Goal: Task Accomplishment & Management: Complete application form

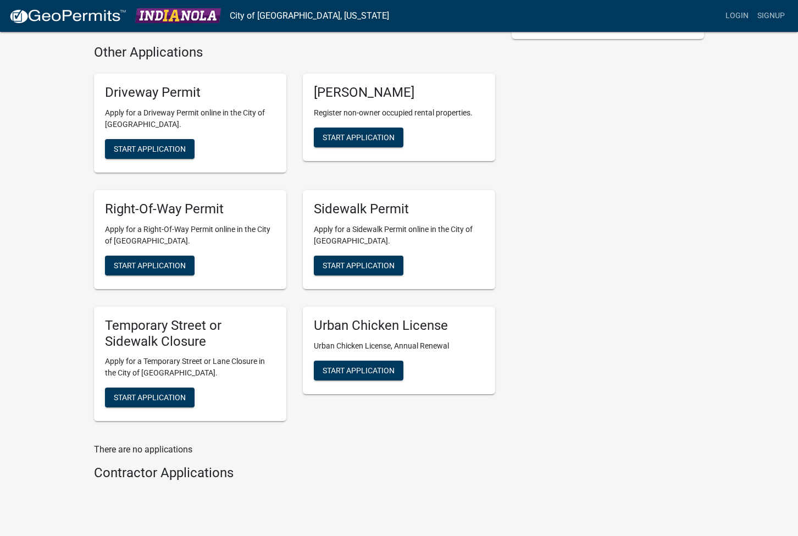
scroll to position [344, 0]
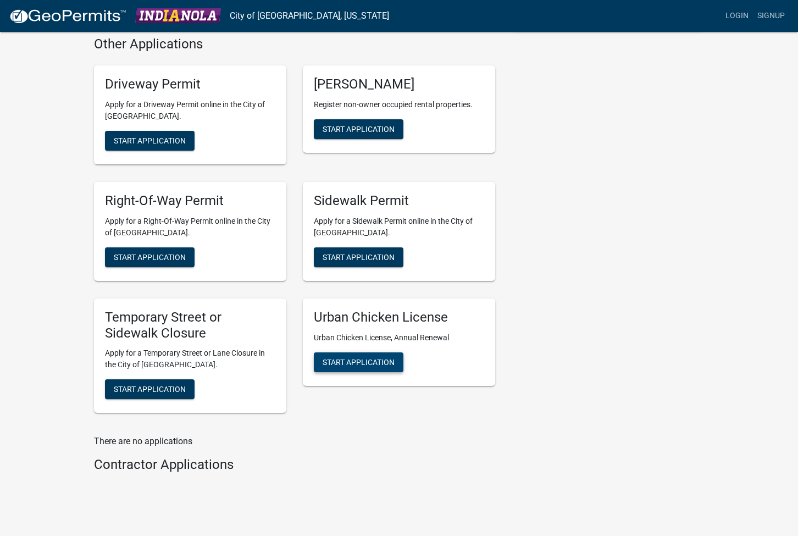
click at [379, 357] on span "Start Application" at bounding box center [359, 361] width 72 height 9
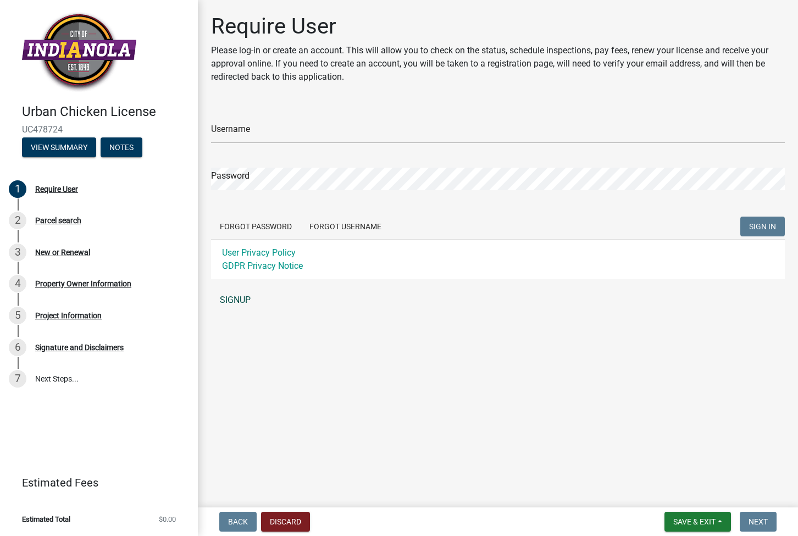
click at [241, 302] on link "SIGNUP" at bounding box center [498, 300] width 574 height 22
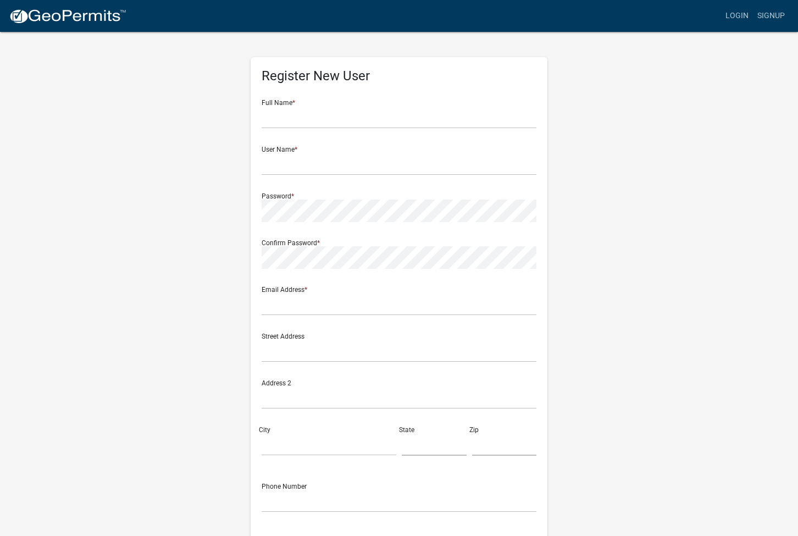
click at [395, 128] on form "Full Name * User Name * Password * Confirm Password * Email Address * Street Ad…" at bounding box center [399, 326] width 275 height 471
click at [537, 116] on div "Register New User Full Name * User Name * Password * Confirm Password * Email A…" at bounding box center [399, 319] width 297 height 525
click at [527, 117] on input "text" at bounding box center [399, 117] width 275 height 23
type input "Anthony Habhab"
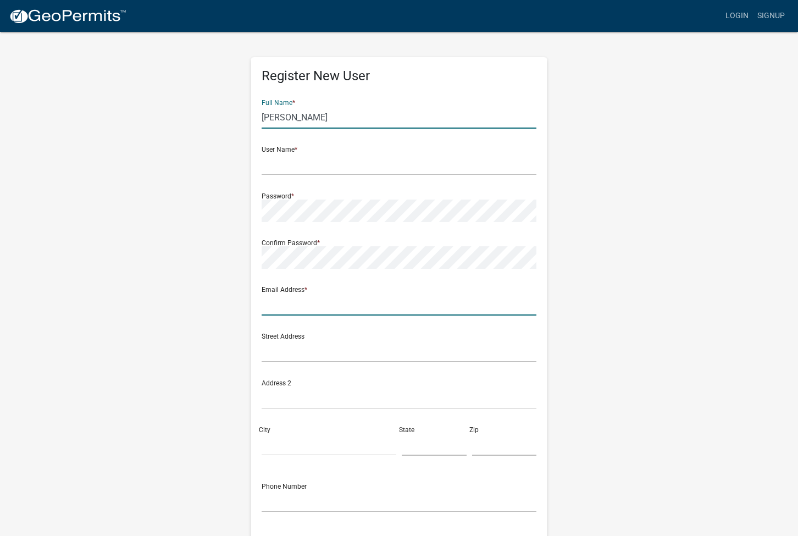
type input "anthony.habhab@icloud.com"
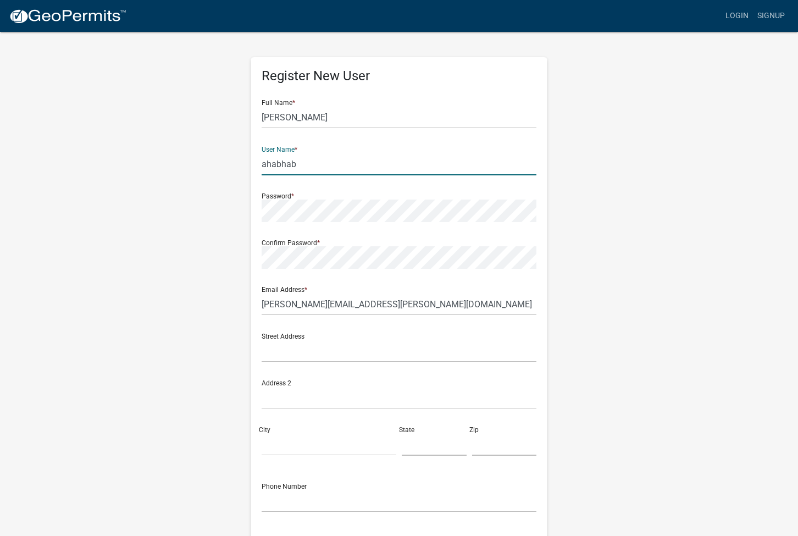
type input "ahabhab"
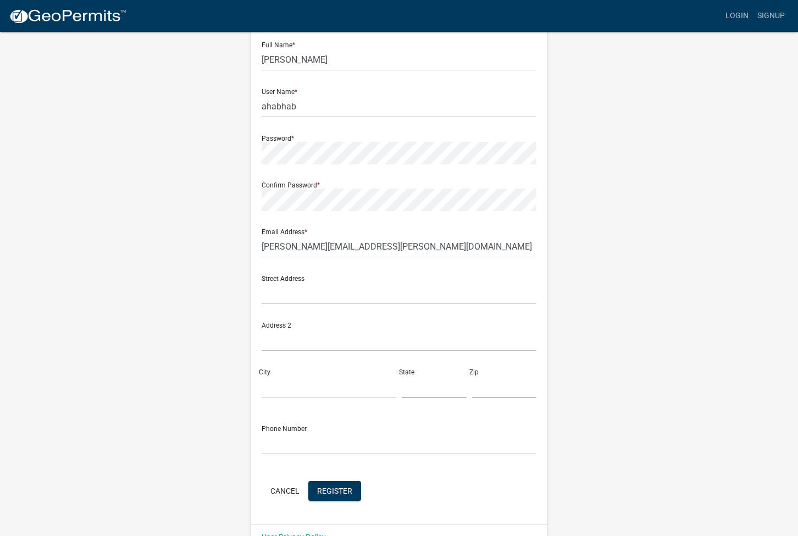
scroll to position [62, 0]
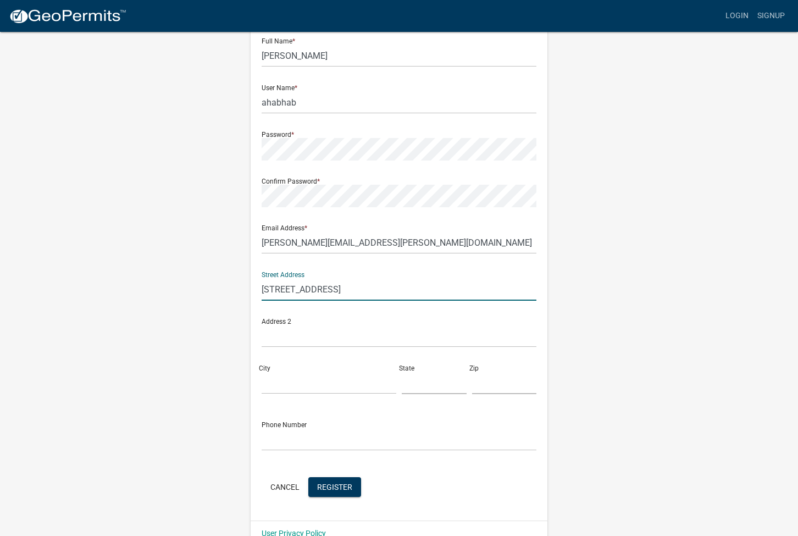
type input "1502 E Euclid Ave."
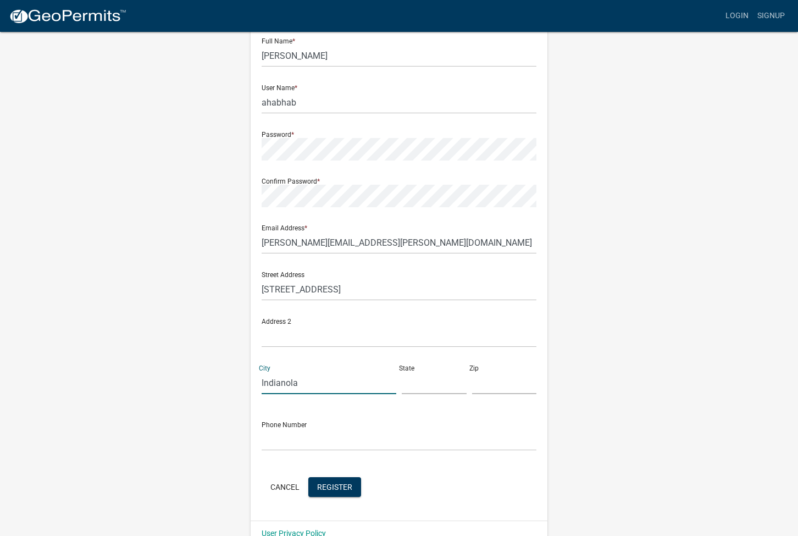
type input "Indianola"
type input "iowa"
type input "50125"
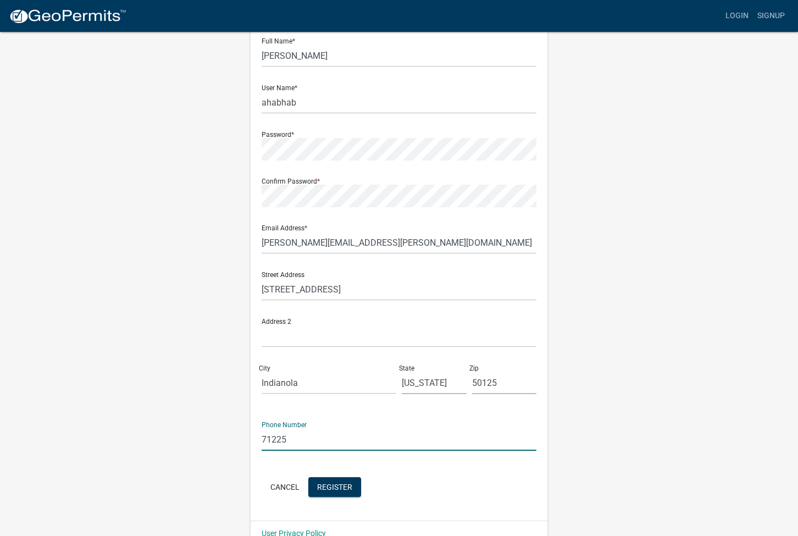
type input "712251"
type input "7122519625"
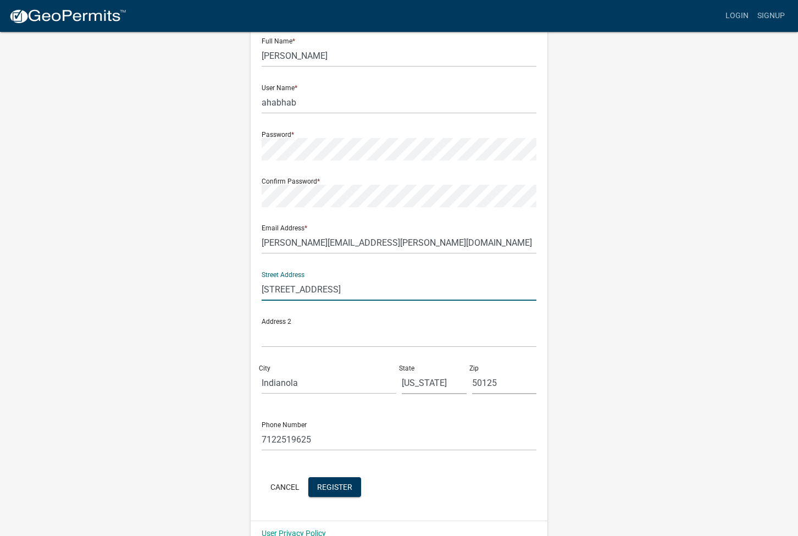
click at [338, 284] on input "1502 E Euclid Ave." at bounding box center [399, 289] width 275 height 23
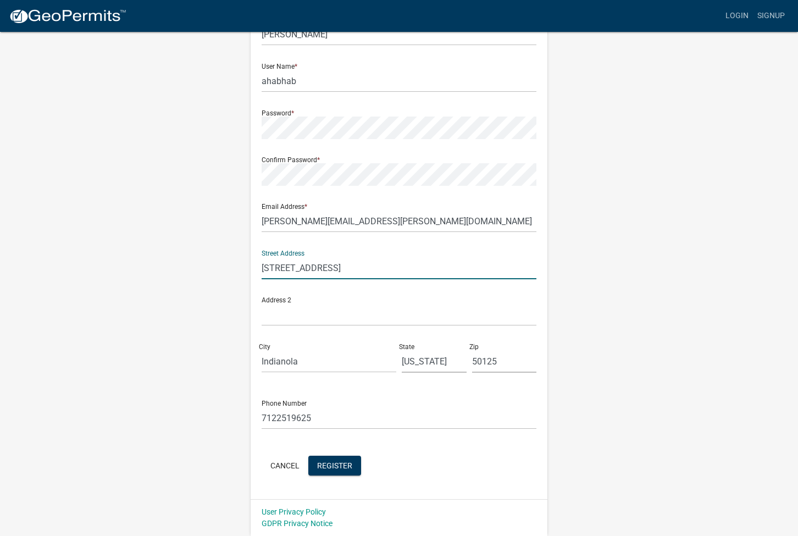
scroll to position [82, 0]
click at [339, 465] on span "Register" at bounding box center [334, 465] width 35 height 9
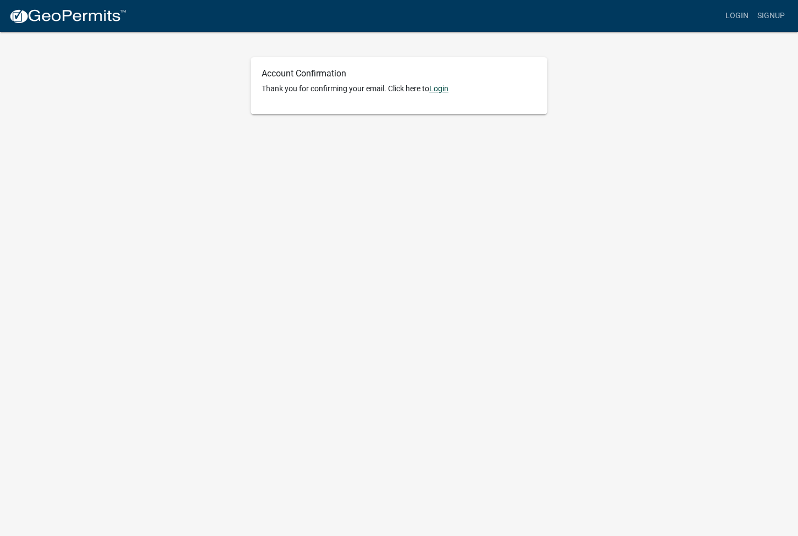
click at [441, 87] on link "Login" at bounding box center [438, 88] width 19 height 9
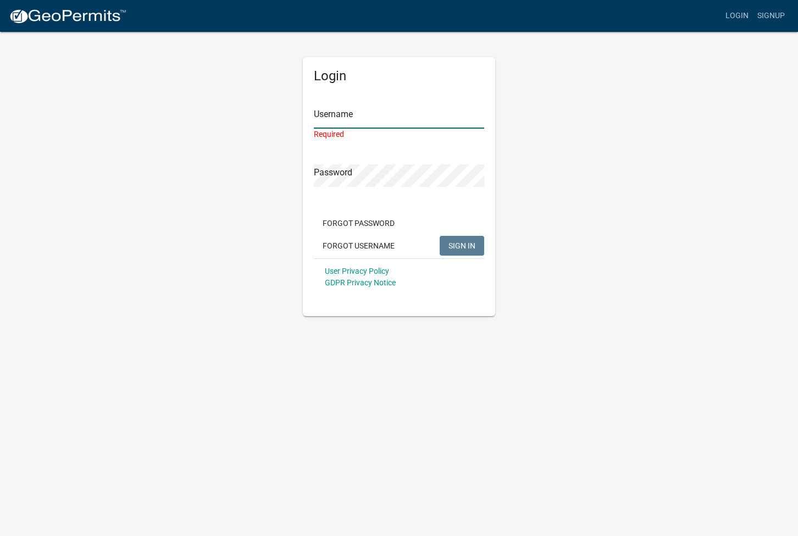
type input "ahabhab"
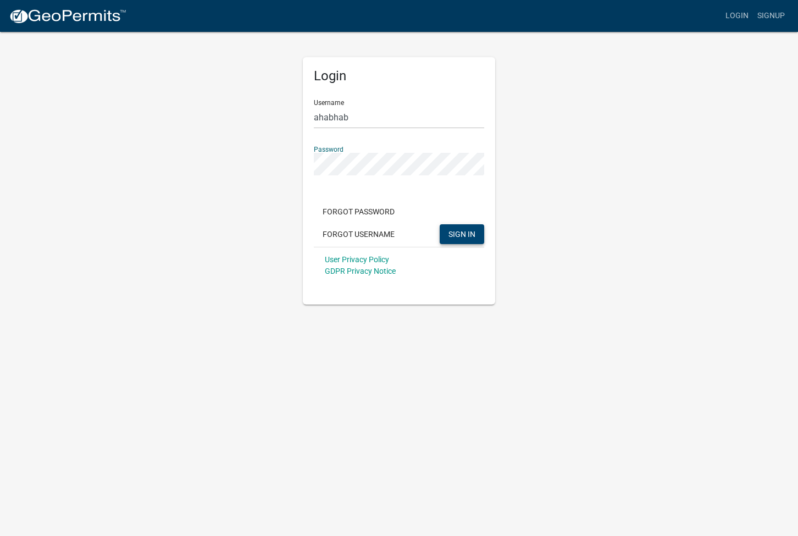
click at [447, 226] on button "SIGN IN" at bounding box center [462, 234] width 45 height 20
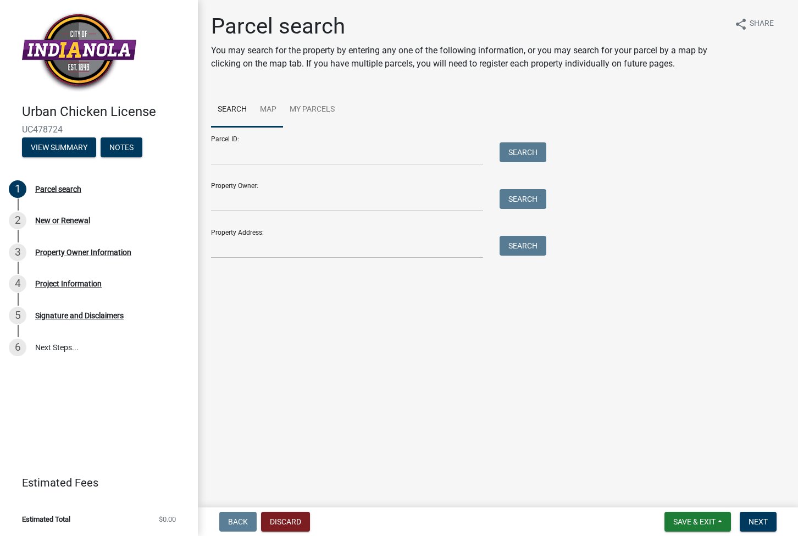
click at [273, 111] on link "Map" at bounding box center [268, 109] width 30 height 35
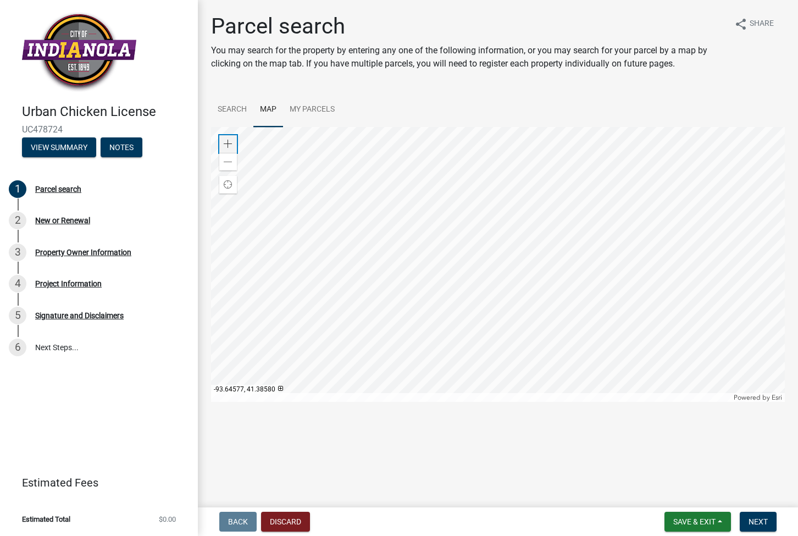
click at [231, 145] on span at bounding box center [228, 144] width 9 height 9
click at [227, 143] on span at bounding box center [228, 144] width 9 height 9
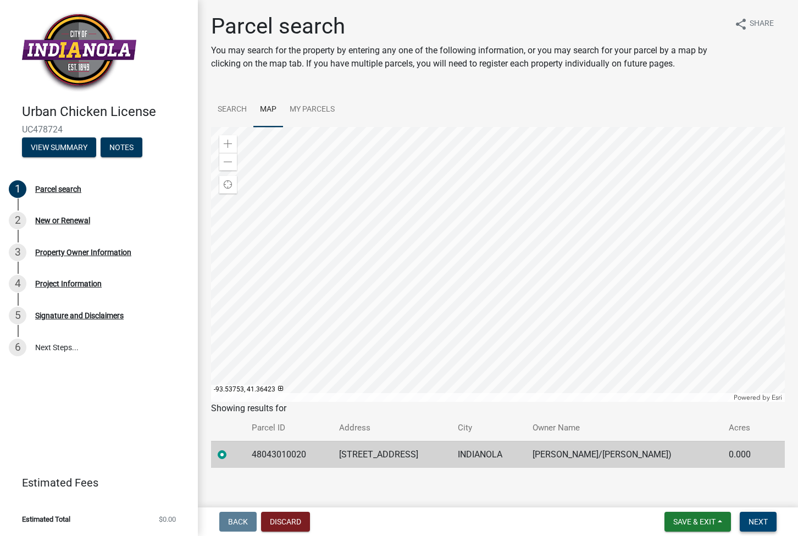
click at [759, 520] on span "Next" at bounding box center [758, 521] width 19 height 9
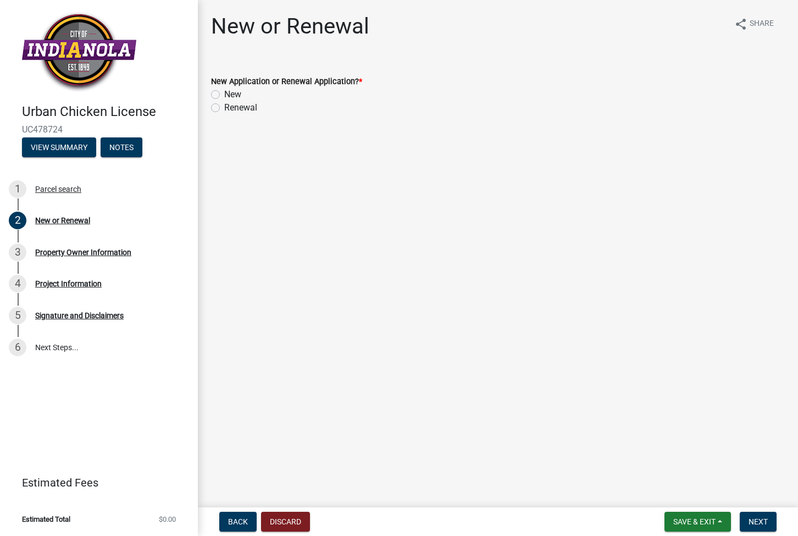
click at [238, 96] on label "New" at bounding box center [232, 94] width 17 height 13
click at [232, 95] on input "New" at bounding box center [227, 91] width 7 height 7
radio input "true"
click at [748, 517] on button "Next" at bounding box center [758, 522] width 37 height 20
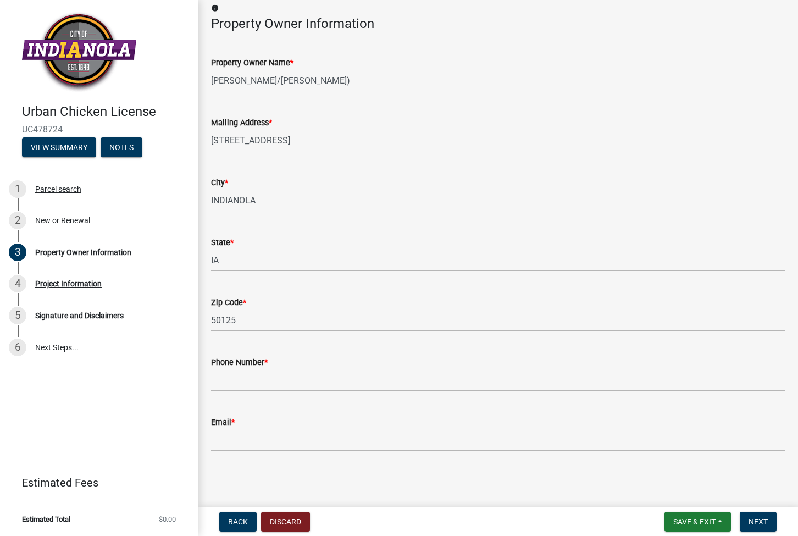
scroll to position [58, 0]
click at [378, 375] on input "Phone Number *" at bounding box center [498, 381] width 574 height 23
type input "7"
type input "9"
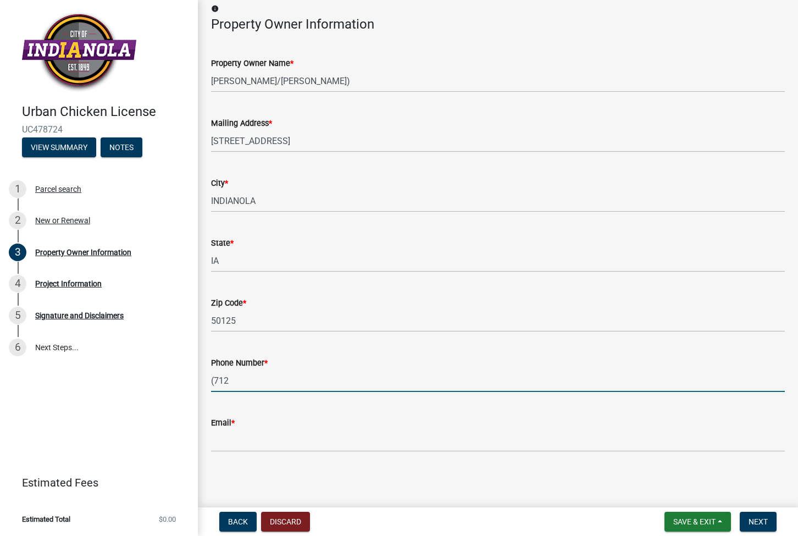
type input "(712)"
type input "7122519625"
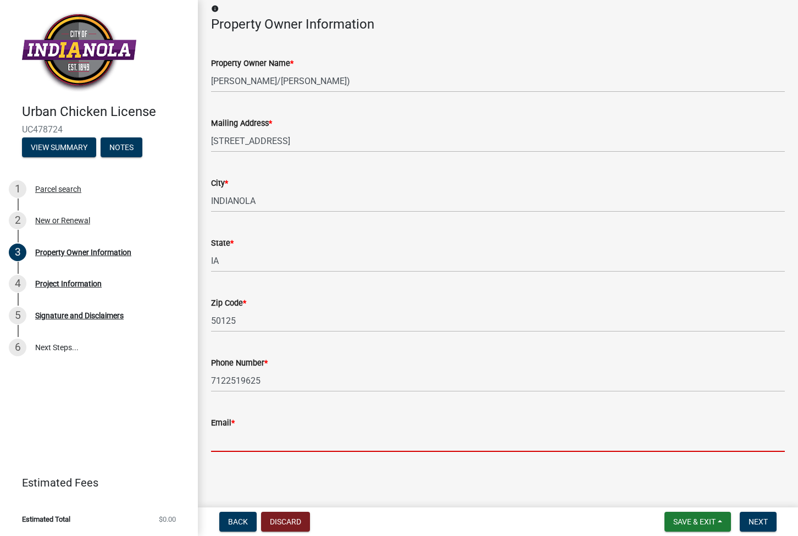
click at [251, 448] on input "Email *" at bounding box center [498, 440] width 574 height 23
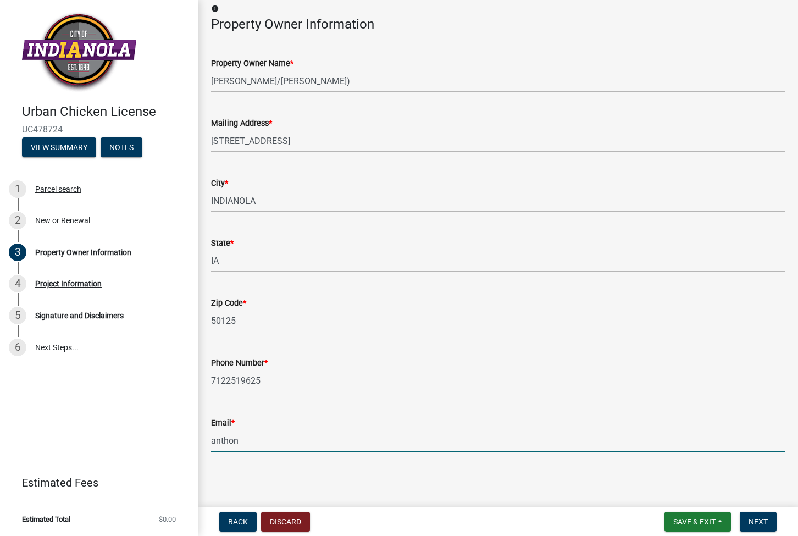
type input "anthony"
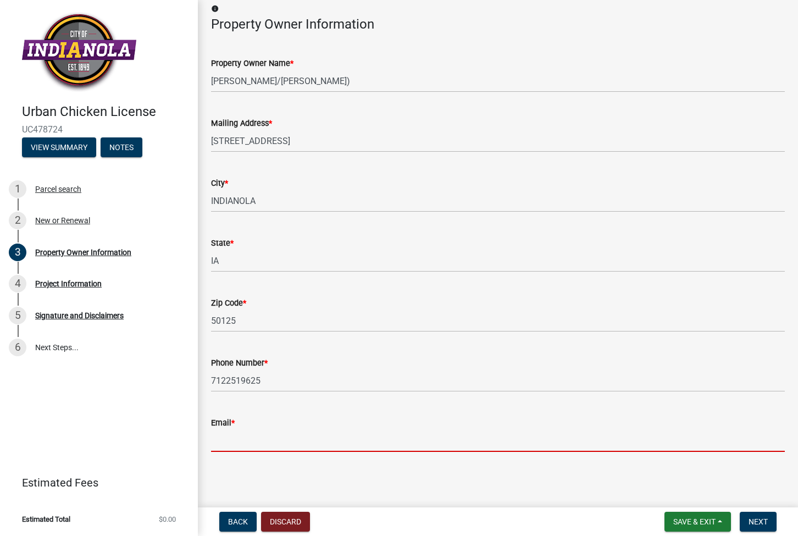
type input "anthony.habhab@icloud.com"
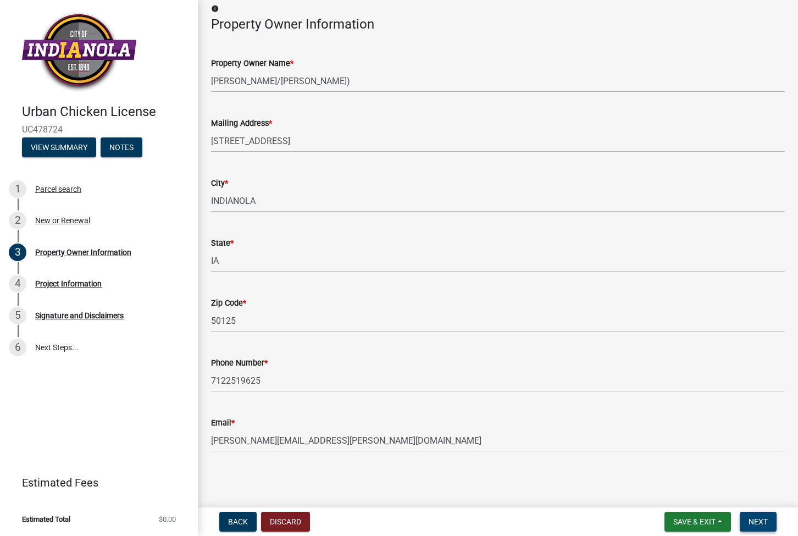
click at [763, 517] on span "Next" at bounding box center [758, 521] width 19 height 9
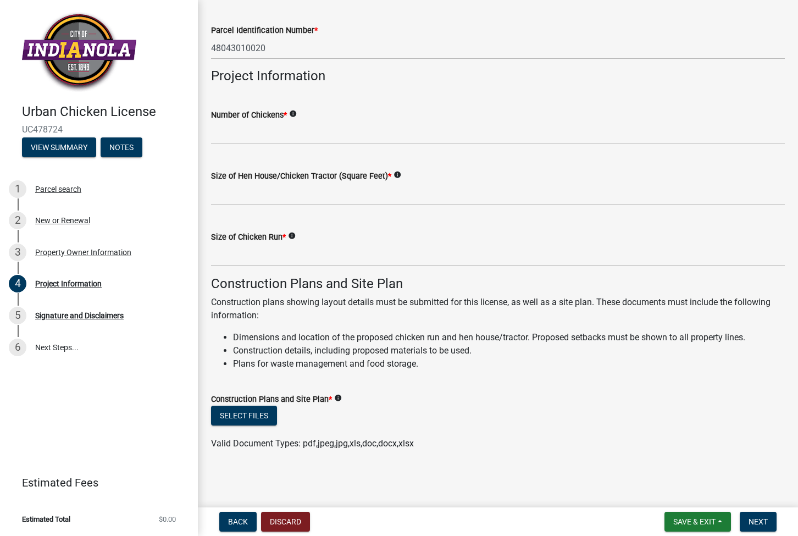
scroll to position [137, 0]
click at [296, 112] on icon "info" at bounding box center [293, 115] width 8 height 8
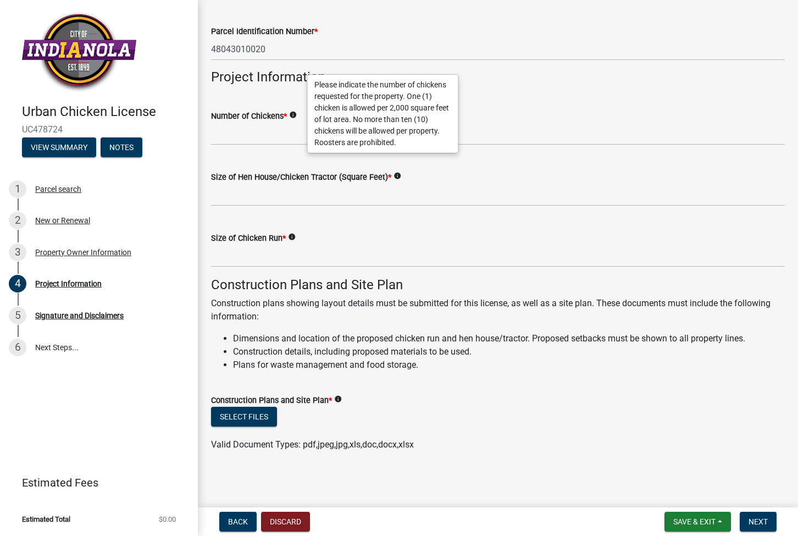
click at [296, 112] on icon "info" at bounding box center [293, 115] width 8 height 8
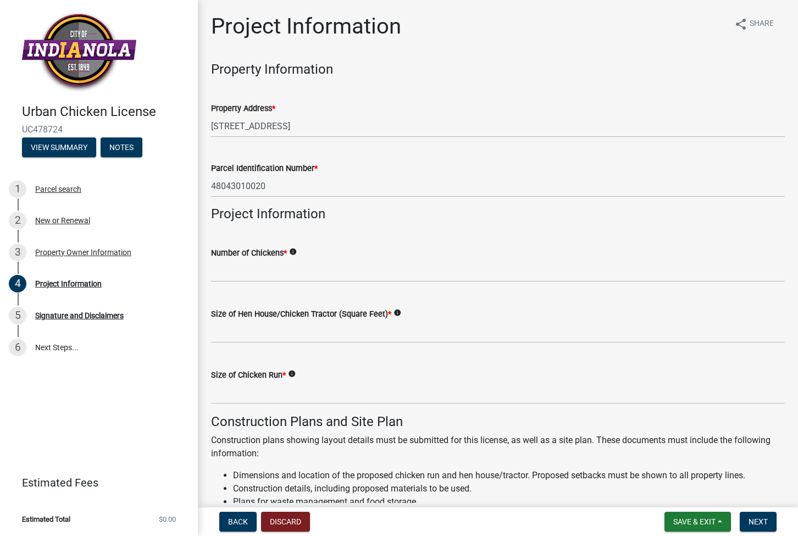
scroll to position [0, 0]
click at [285, 276] on input "text" at bounding box center [498, 271] width 574 height 23
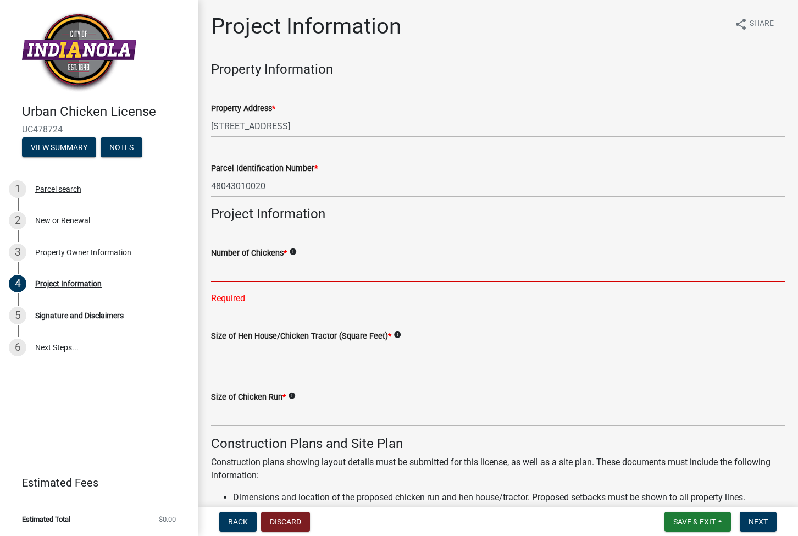
click at [297, 249] on icon "info" at bounding box center [293, 252] width 8 height 8
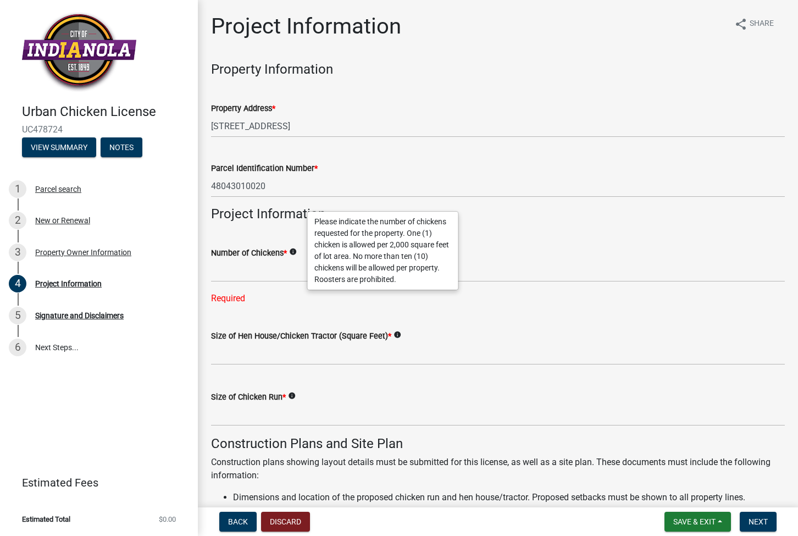
click at [297, 249] on icon "info" at bounding box center [293, 252] width 8 height 8
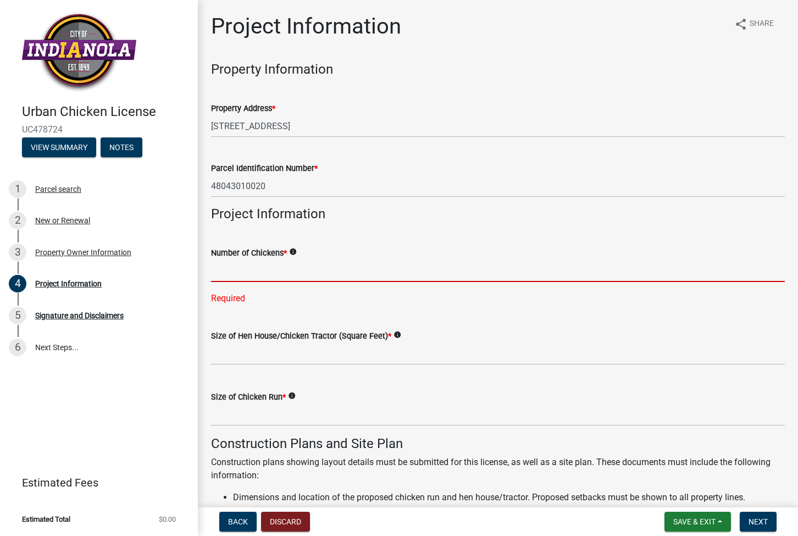
click at [304, 271] on input "text" at bounding box center [498, 271] width 574 height 23
type input "4"
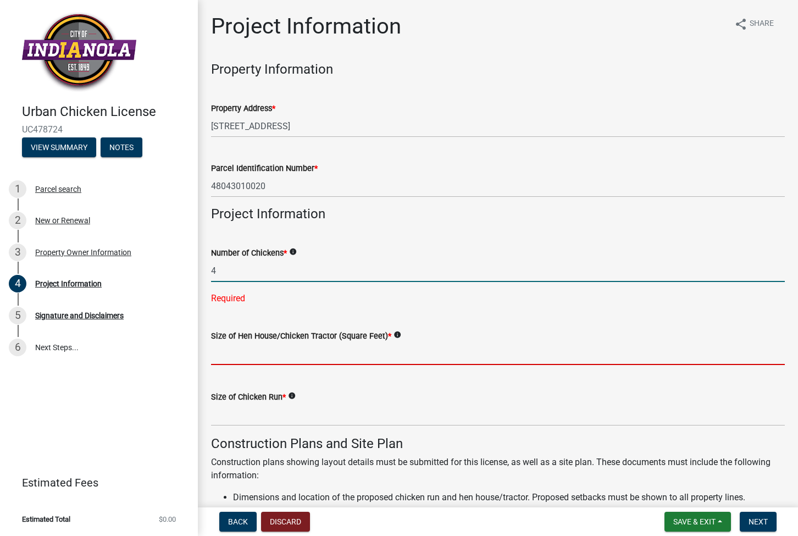
click at [313, 355] on wm-data-entity-input-list "Property Information Property Address * 1502 E EUCLID AVE Parcel Identification…" at bounding box center [498, 341] width 574 height 559
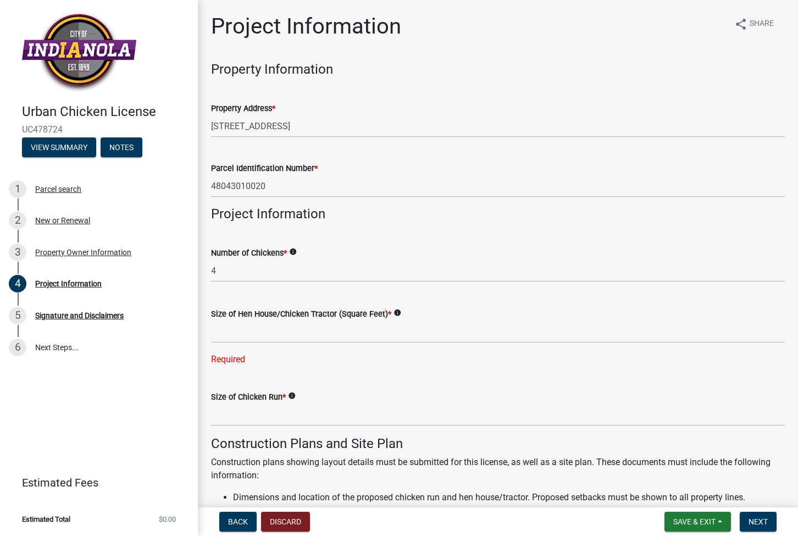
click at [412, 311] on div "Size of Hen House/Chicken Tractor (Square Feet) * info" at bounding box center [498, 313] width 574 height 13
click at [401, 311] on icon "info" at bounding box center [398, 313] width 8 height 8
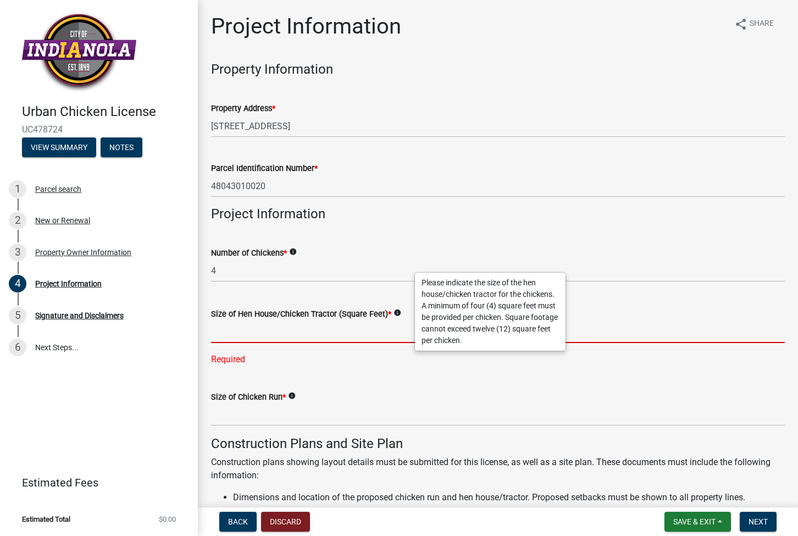
click at [327, 332] on input "text" at bounding box center [498, 332] width 574 height 23
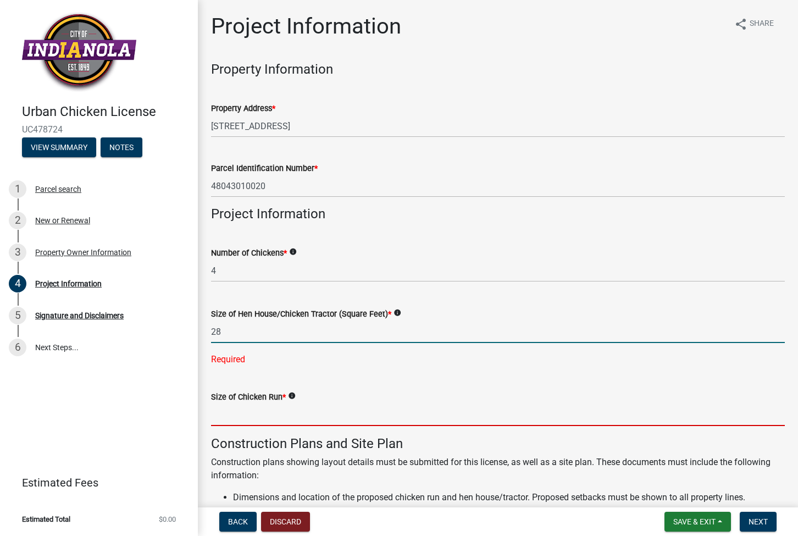
click at [297, 399] on form "Size of Chicken Run * info" at bounding box center [498, 408] width 574 height 36
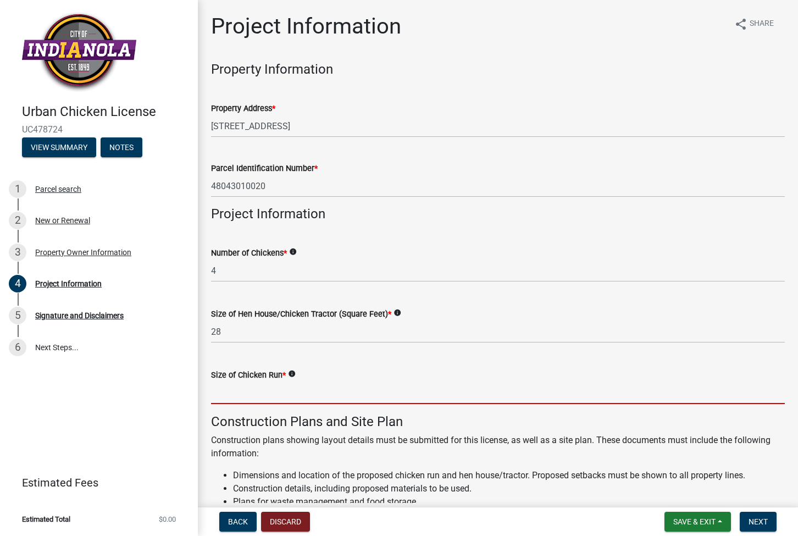
click at [295, 371] on icon "info" at bounding box center [292, 374] width 8 height 8
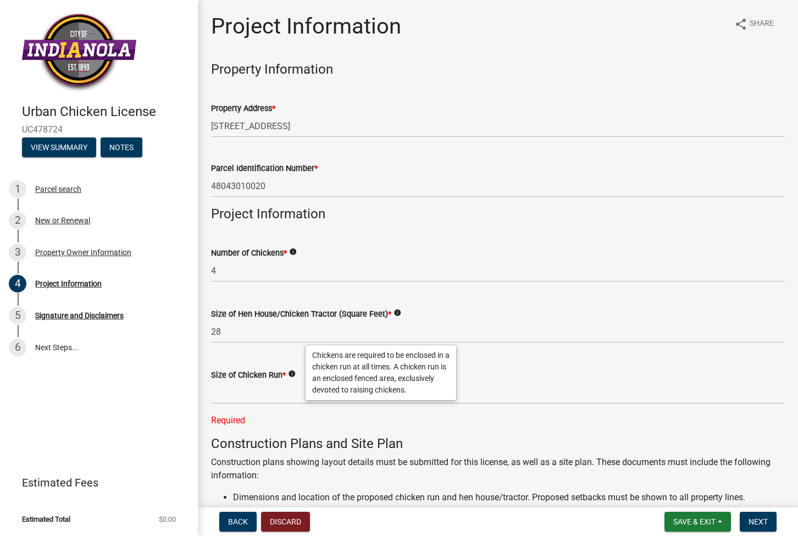
click at [295, 371] on icon "info" at bounding box center [292, 374] width 8 height 8
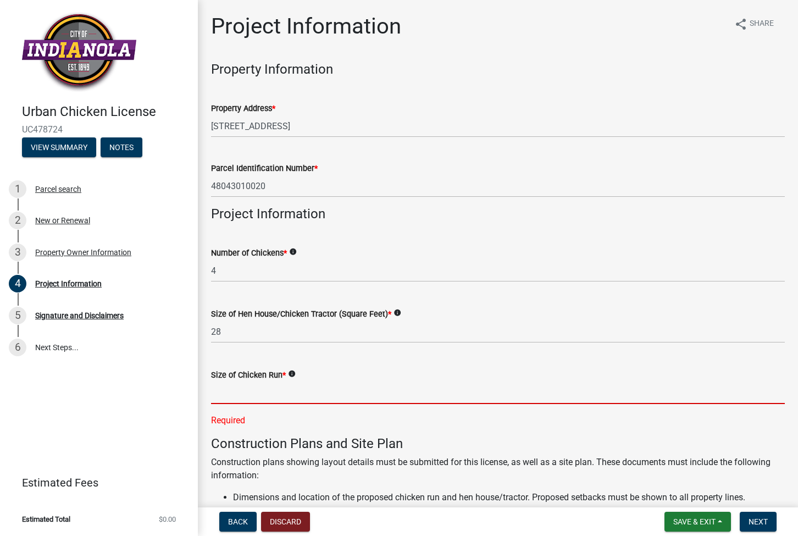
click at [320, 390] on input "text" at bounding box center [498, 393] width 574 height 23
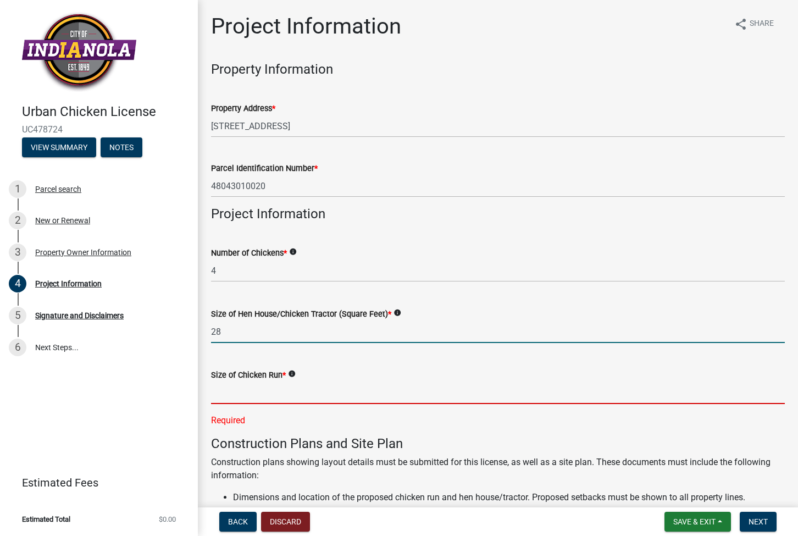
click at [323, 336] on input "28" at bounding box center [498, 332] width 574 height 23
type input "28"
click at [252, 396] on input "text" at bounding box center [498, 393] width 574 height 23
click at [258, 334] on input "28" at bounding box center [498, 332] width 574 height 23
click at [255, 390] on input "text" at bounding box center [498, 393] width 574 height 23
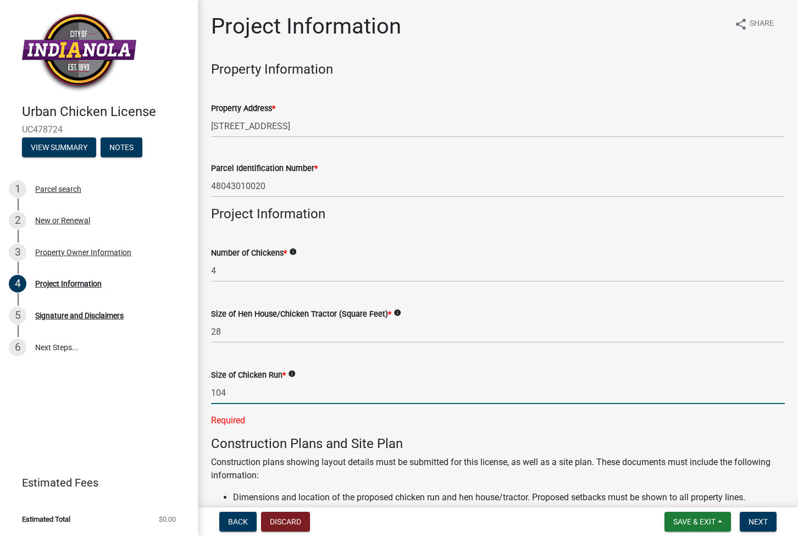
type input "104"
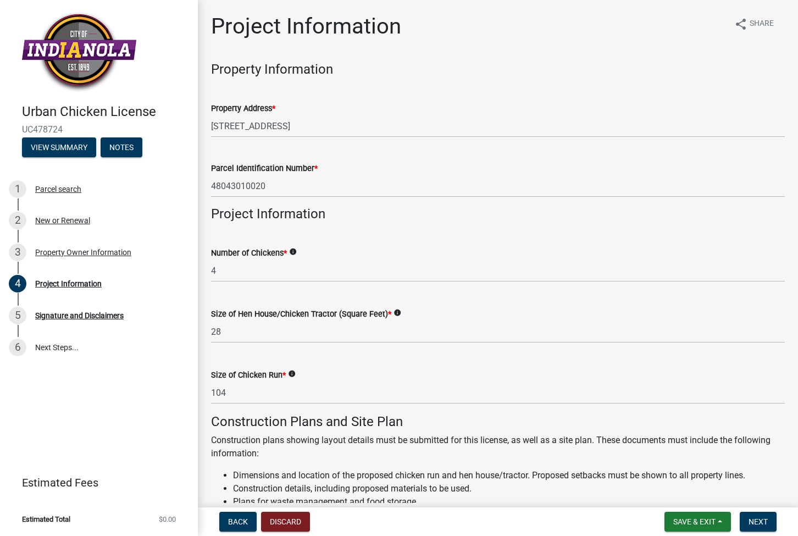
click at [313, 445] on div "Construction Plans and Site Plan Construction plans showing layout details must…" at bounding box center [498, 461] width 574 height 95
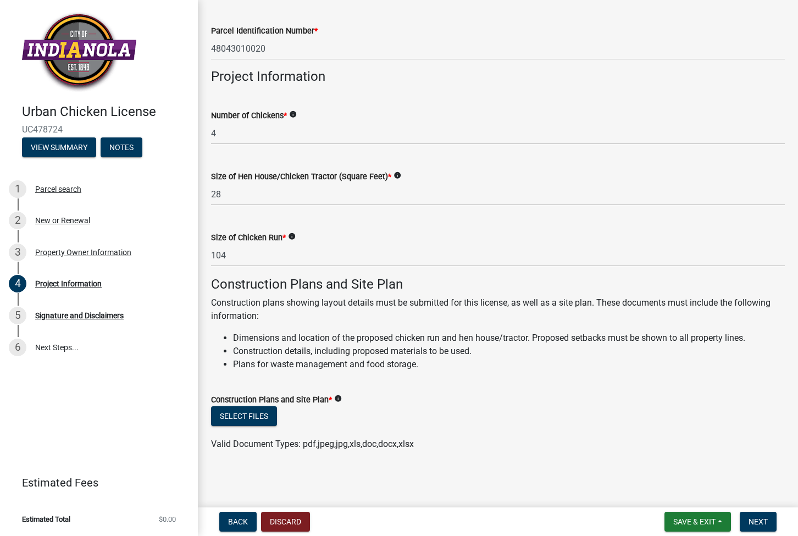
scroll to position [137, 0]
click at [401, 174] on icon "info" at bounding box center [398, 176] width 8 height 8
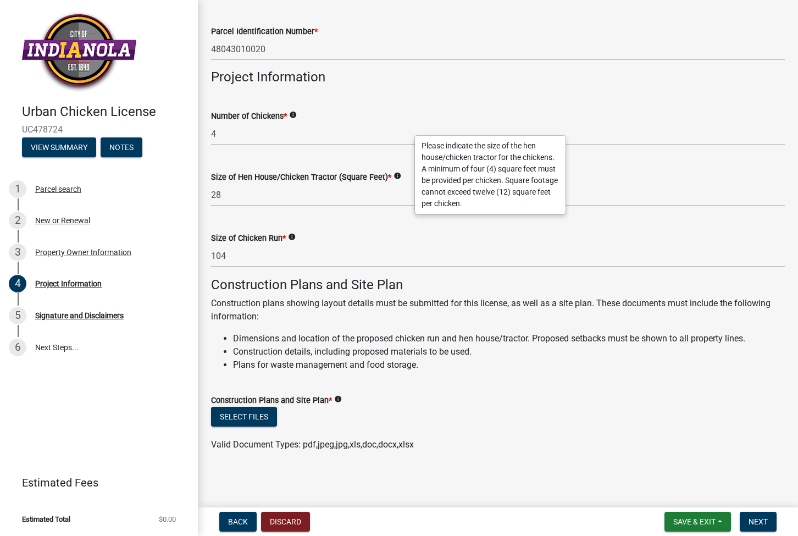
click at [297, 113] on icon "info" at bounding box center [293, 115] width 8 height 8
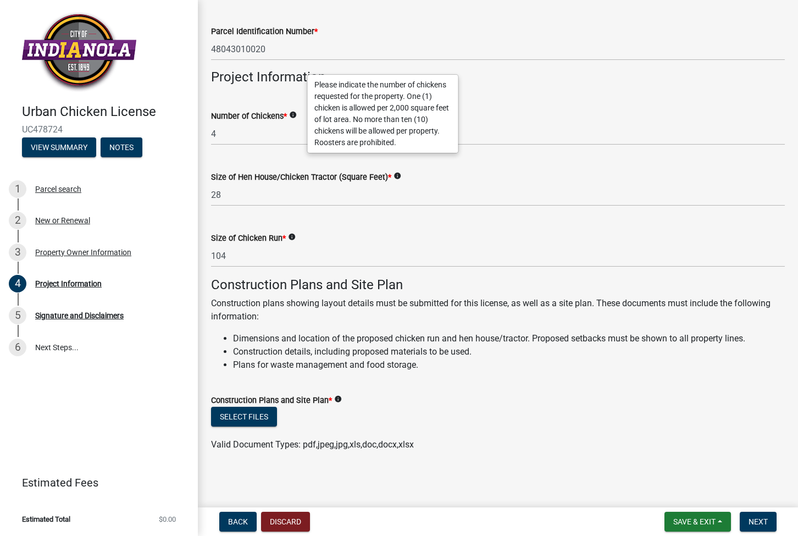
click at [296, 235] on icon "info" at bounding box center [292, 237] width 8 height 8
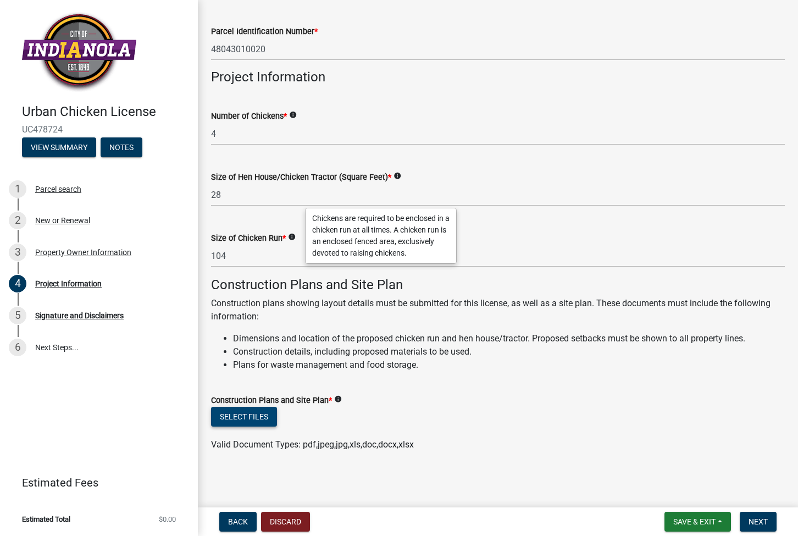
click at [232, 409] on button "Select files" at bounding box center [244, 417] width 66 height 20
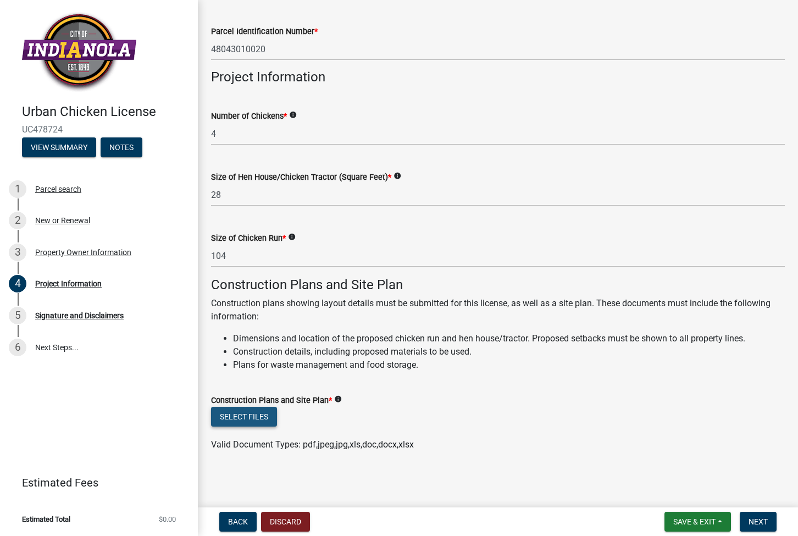
click at [266, 410] on button "Select files" at bounding box center [244, 417] width 66 height 20
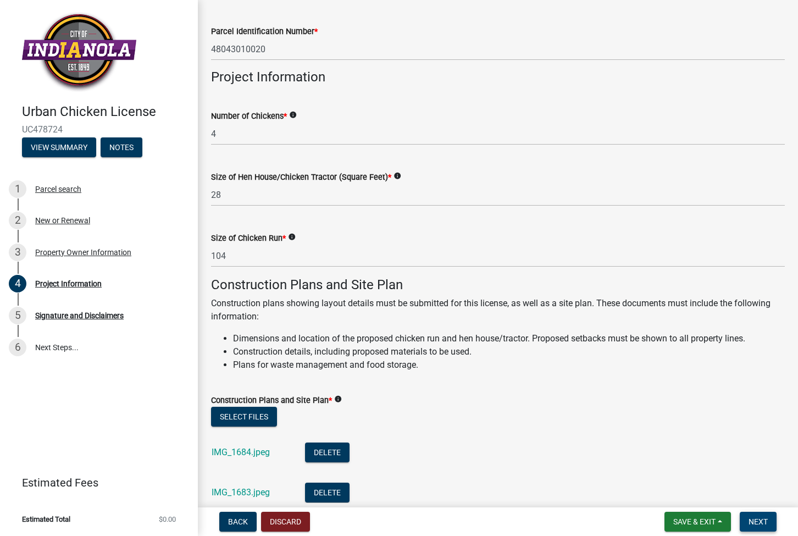
click at [759, 518] on span "Next" at bounding box center [758, 521] width 19 height 9
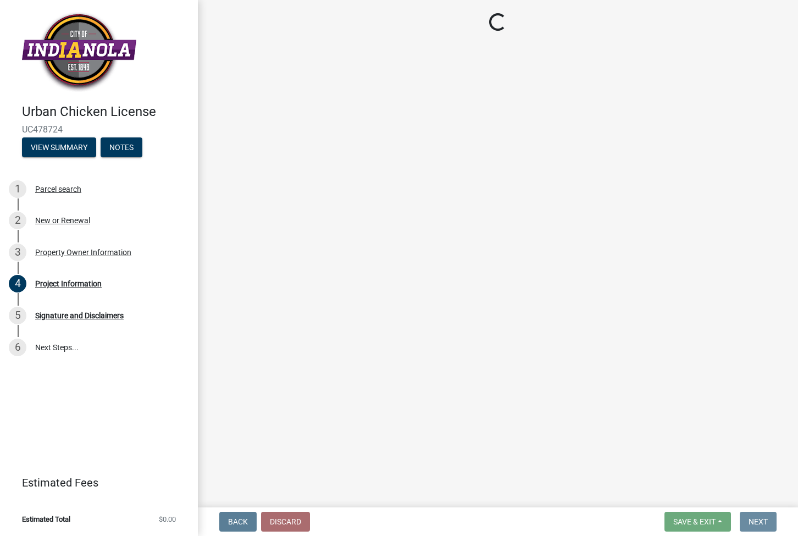
scroll to position [0, 0]
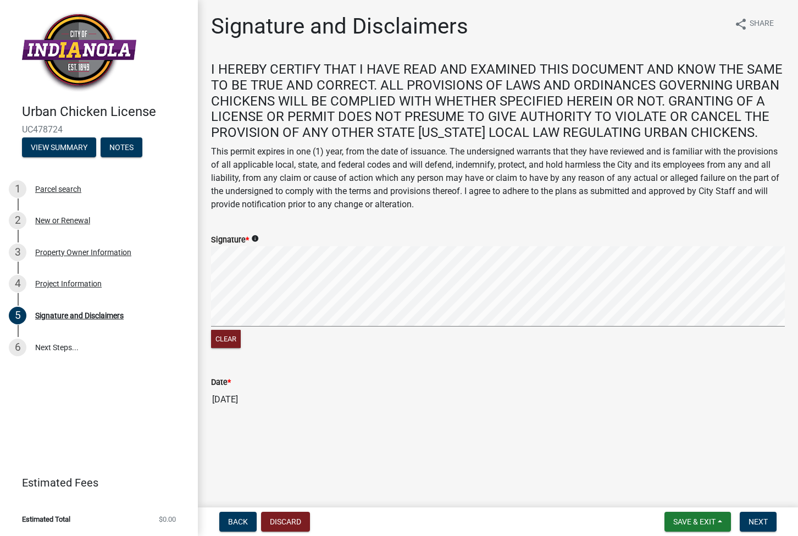
click at [240, 368] on wm-data-entity-input-list "I HEREBY CERTIFY THAT I HAVE READ AND EXAMINED THIS DOCUMENT AND KNOW THE SAME …" at bounding box center [498, 241] width 574 height 358
click at [752, 524] on span "Next" at bounding box center [758, 521] width 19 height 9
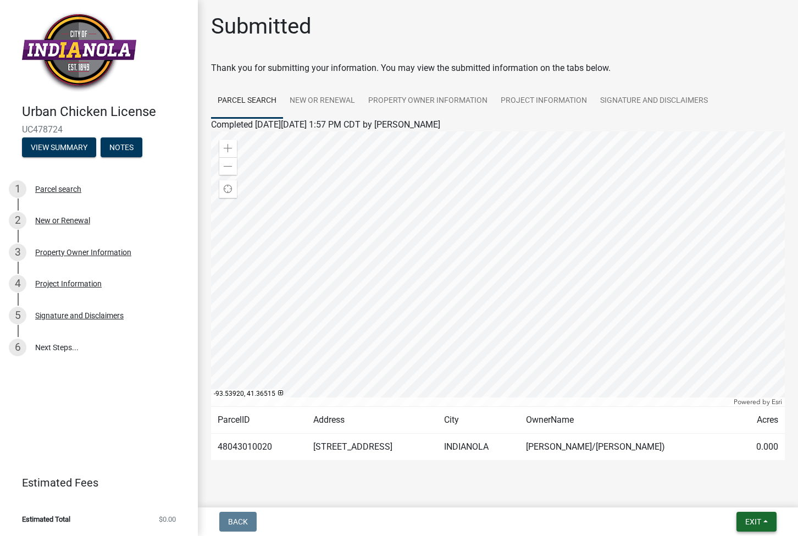
click at [767, 517] on button "Exit" at bounding box center [757, 522] width 40 height 20
click at [722, 469] on button "Save" at bounding box center [734, 467] width 88 height 26
click at [326, 110] on link "New or Renewal" at bounding box center [322, 101] width 79 height 35
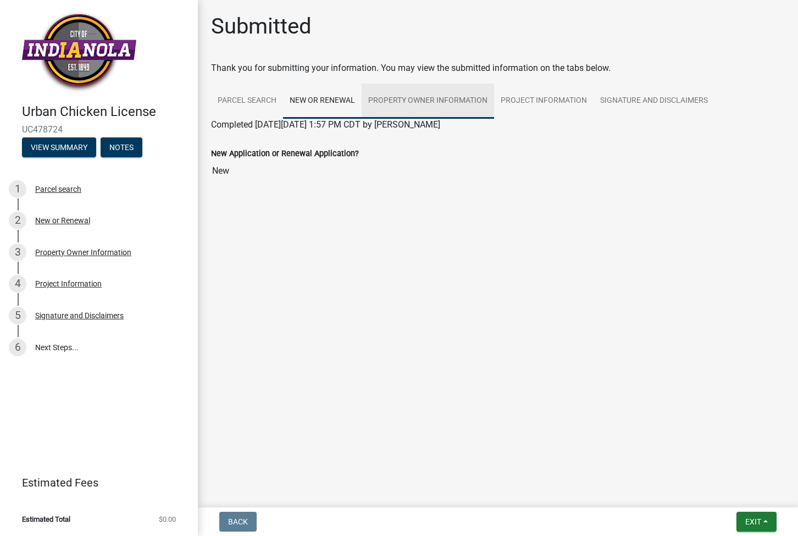
click at [429, 105] on link "Property Owner Information" at bounding box center [428, 101] width 133 height 35
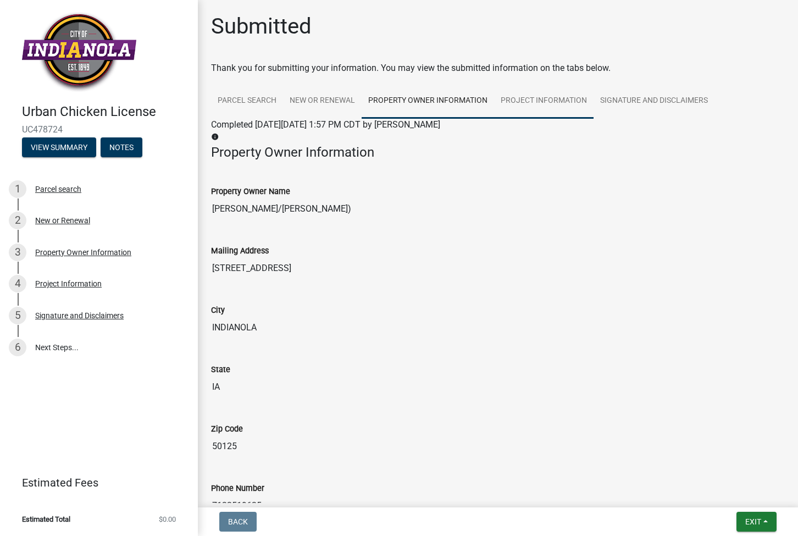
click at [541, 108] on link "Project Information" at bounding box center [544, 101] width 100 height 35
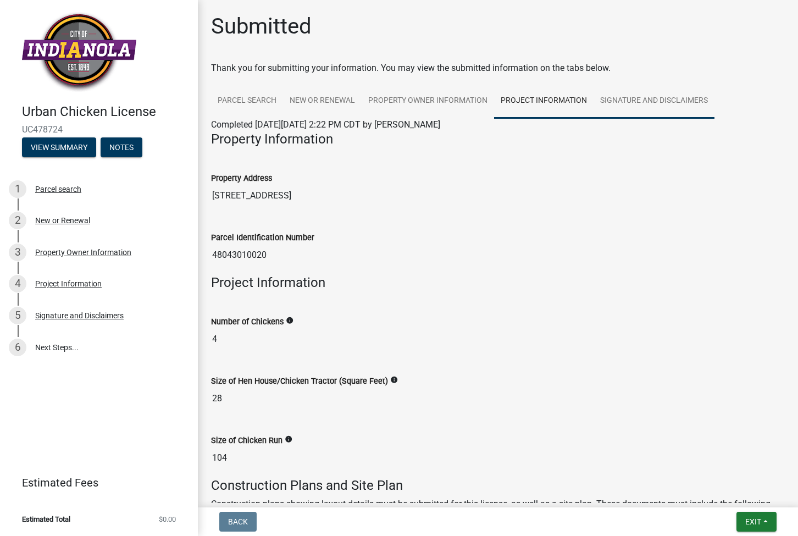
click at [642, 104] on link "Signature and Disclaimers" at bounding box center [654, 101] width 121 height 35
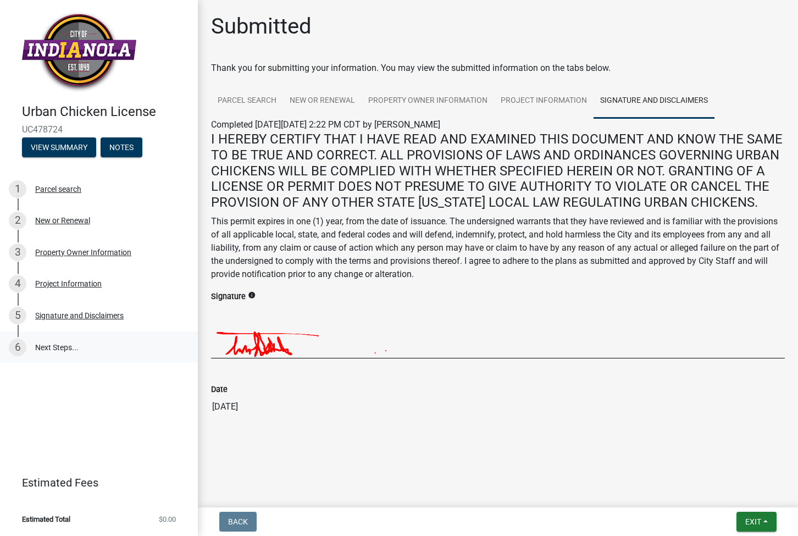
click at [67, 354] on link "6 Next Steps..." at bounding box center [99, 348] width 198 height 32
click at [751, 519] on span "Exit" at bounding box center [754, 521] width 16 height 9
click at [744, 491] on button "Save & Exit" at bounding box center [734, 493] width 88 height 26
